Goal: Transaction & Acquisition: Purchase product/service

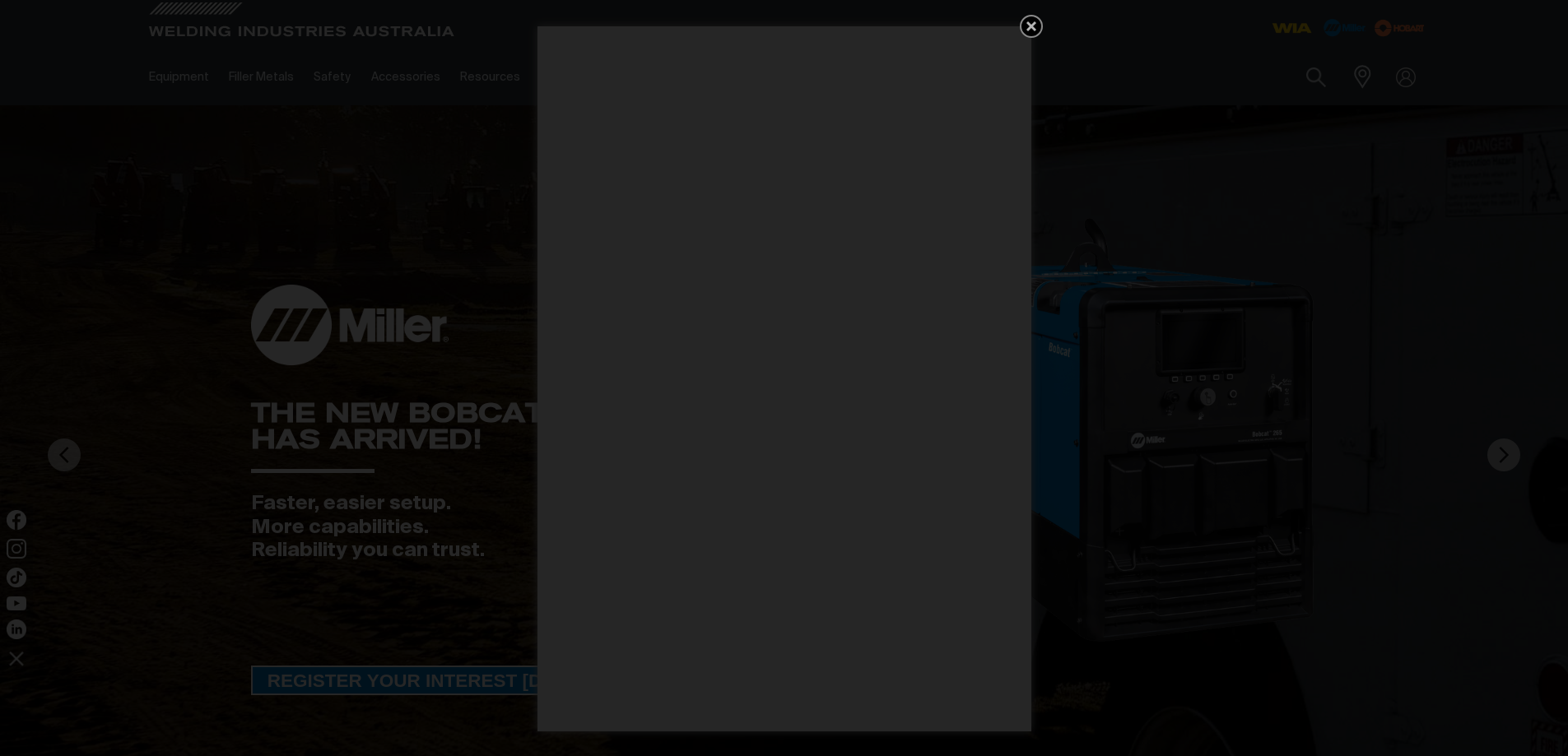
click at [1322, 107] on div "Get 5 WIA Welding Guides Free!" at bounding box center [784, 378] width 1568 height 756
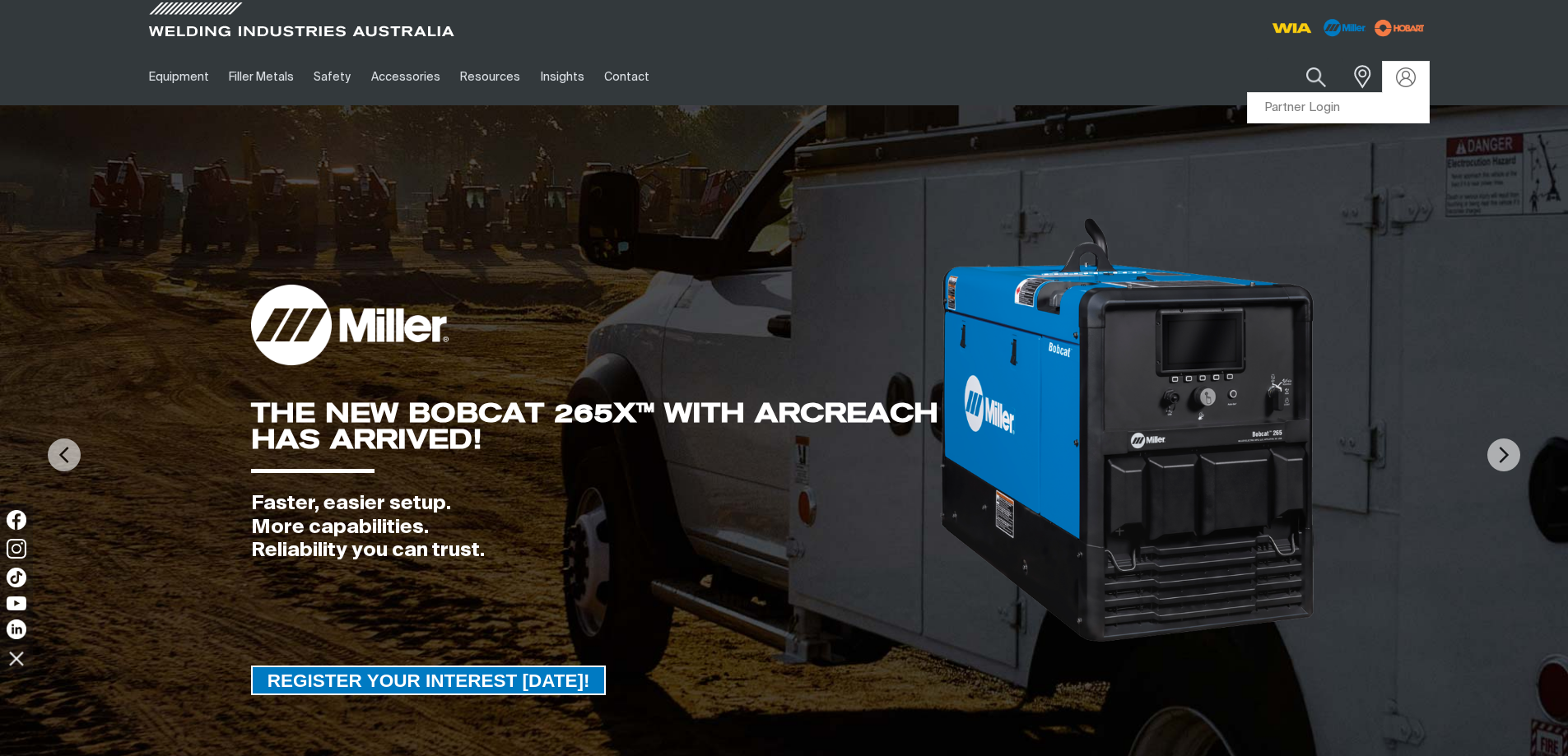
click at [1399, 68] on img at bounding box center [1406, 78] width 20 height 20
click at [1317, 106] on link "Partner Login" at bounding box center [1339, 108] width 181 height 30
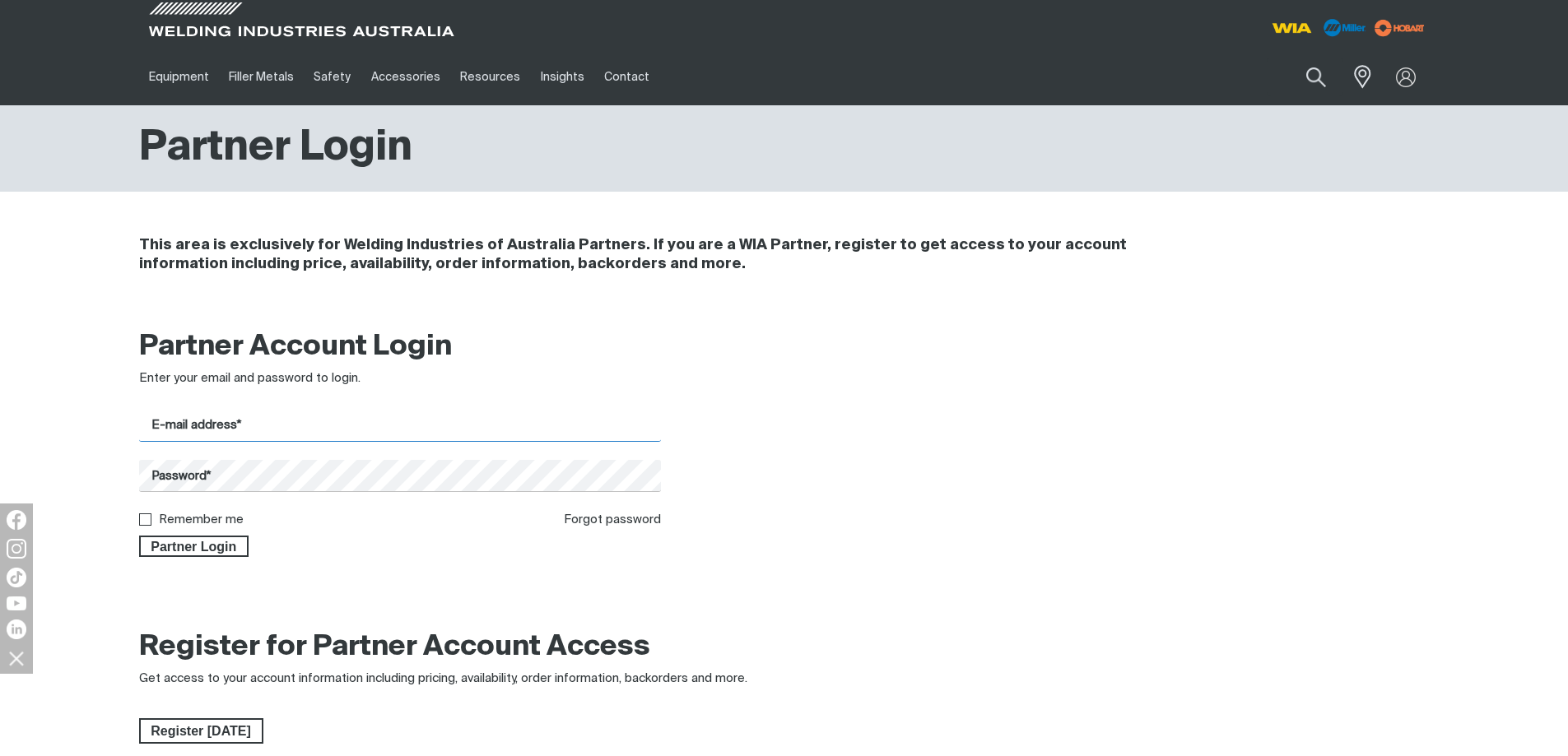
type input "[EMAIL_ADDRESS][DOMAIN_NAME]"
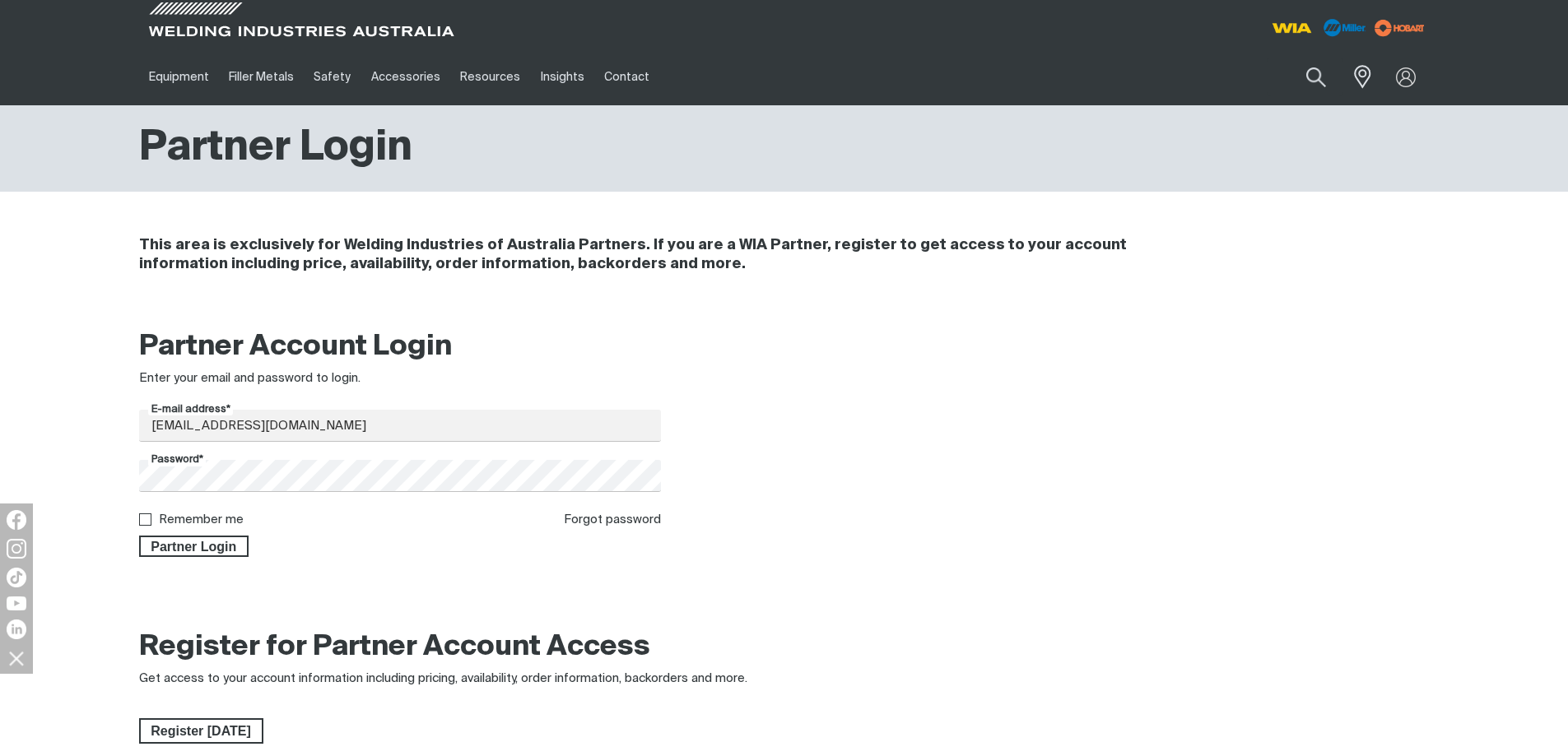
click at [208, 542] on span "Partner Login" at bounding box center [194, 546] width 107 height 21
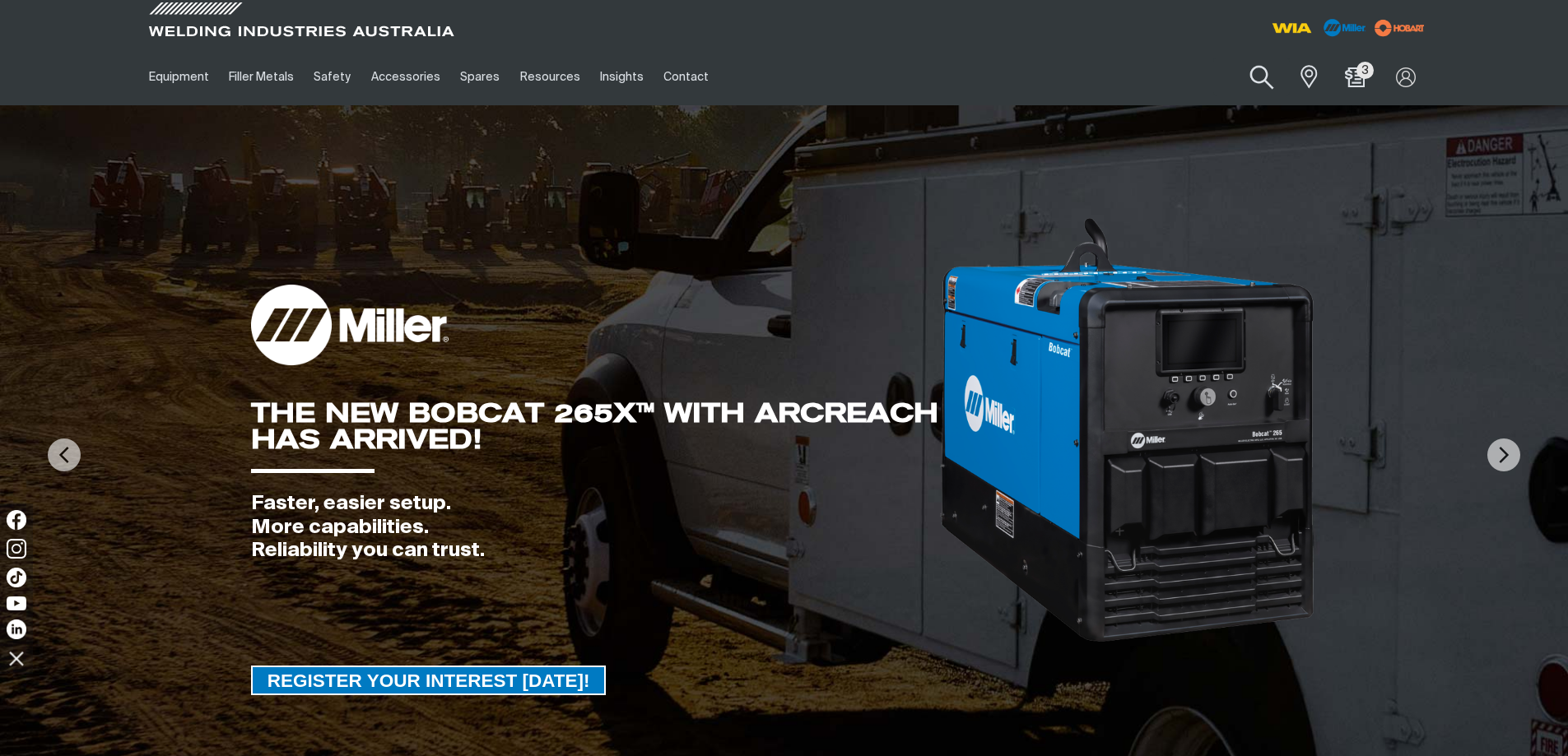
click at [1259, 73] on button "Search products" at bounding box center [1262, 77] width 67 height 47
click at [1142, 85] on input "Search" at bounding box center [1162, 77] width 253 height 37
click at [1051, 79] on input "250" at bounding box center [1162, 77] width 253 height 37
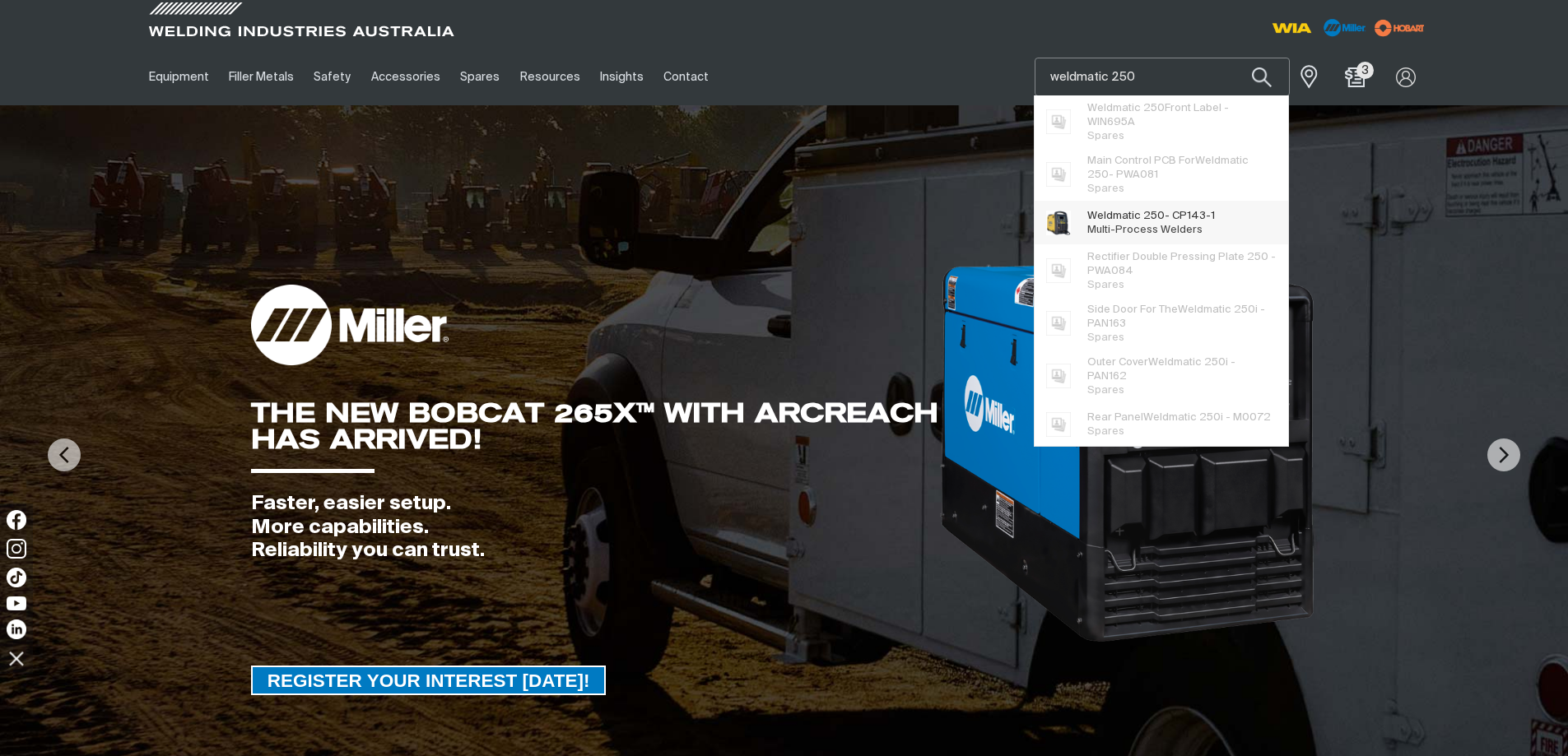
type input "weldmatic 250"
click at [1150, 223] on span "Weldmatic 250 - CP143-1 Multi-Process Welders" at bounding box center [1151, 223] width 128 height 33
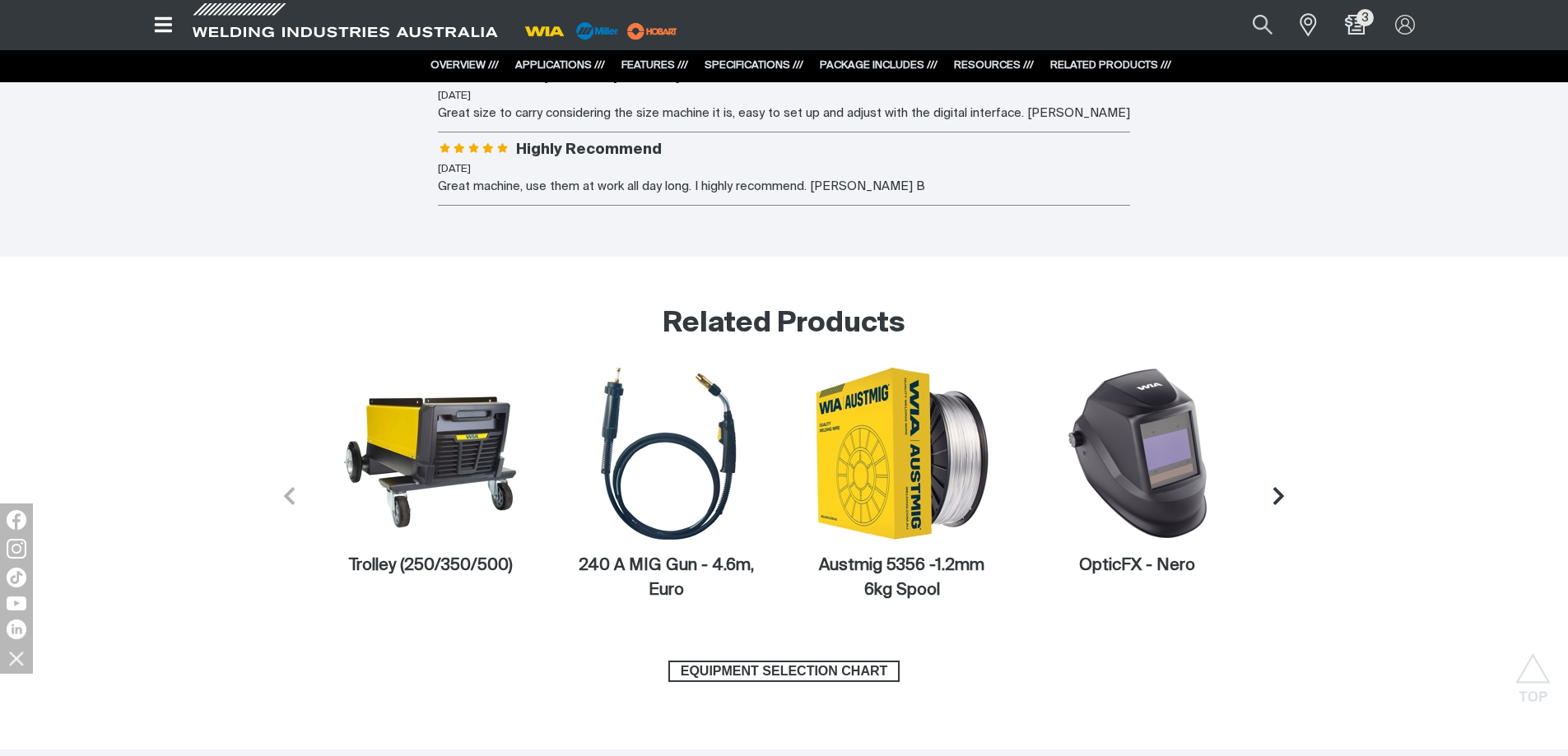
scroll to position [7407, 0]
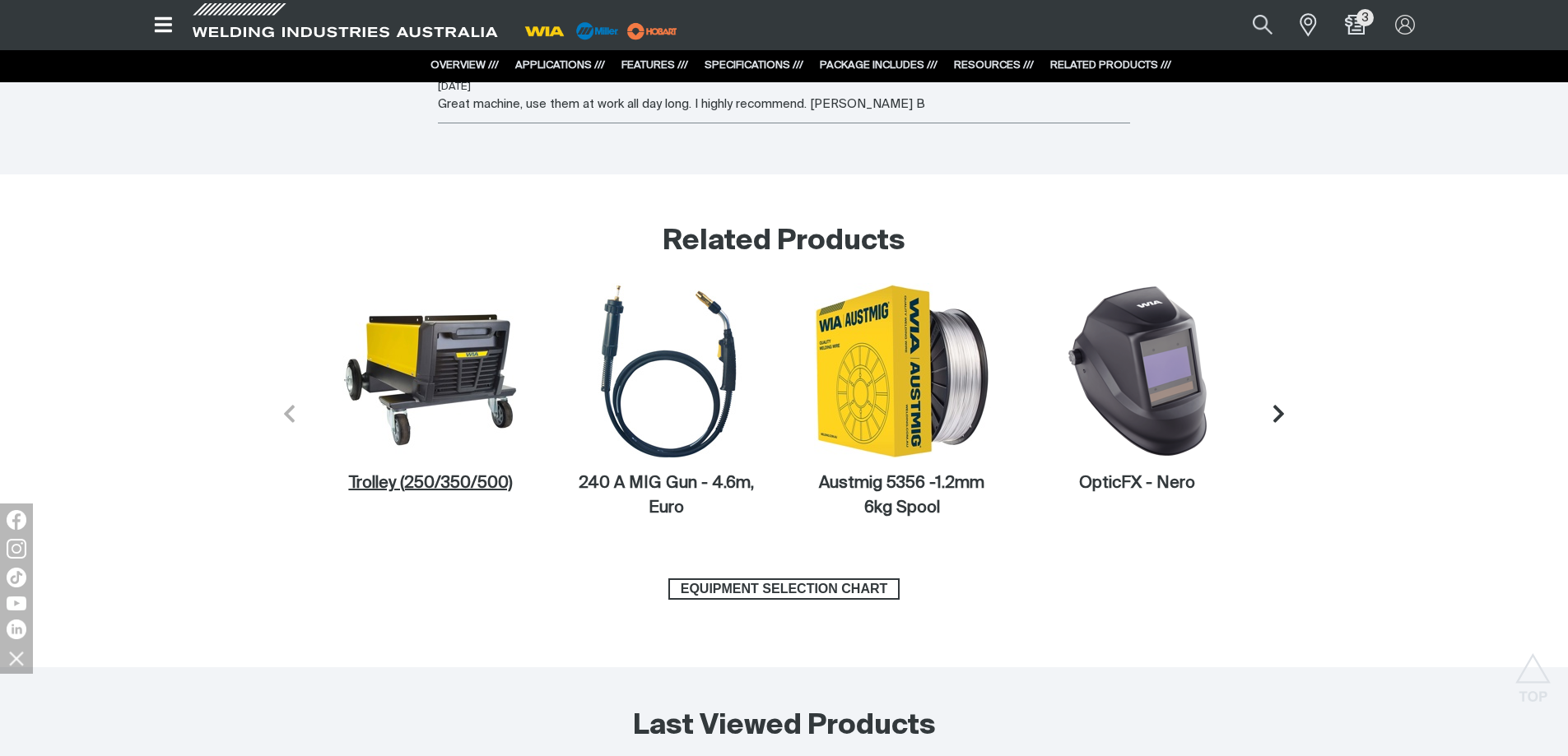
click at [439, 483] on figcaption "Trolley (250/350/500)" at bounding box center [431, 484] width 176 height 25
